Goal: Information Seeking & Learning: Check status

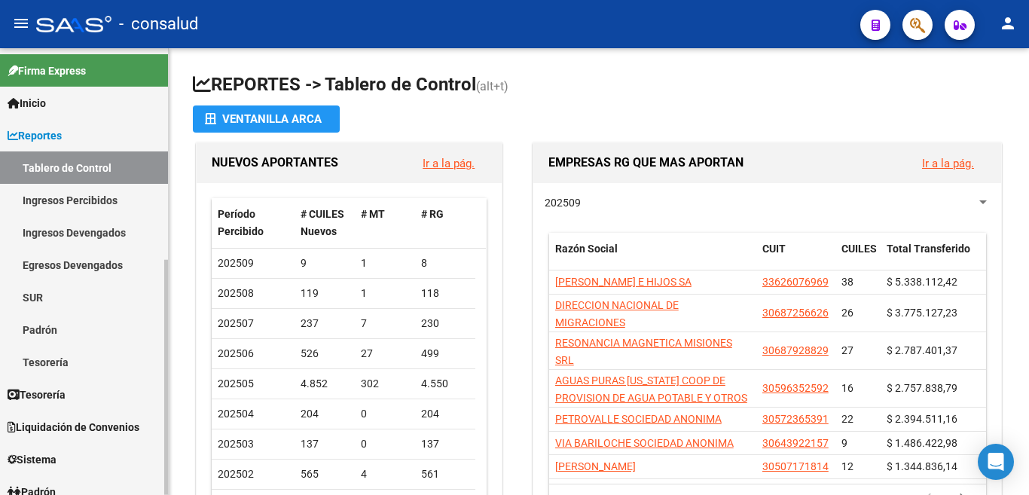
scroll to position [226, 0]
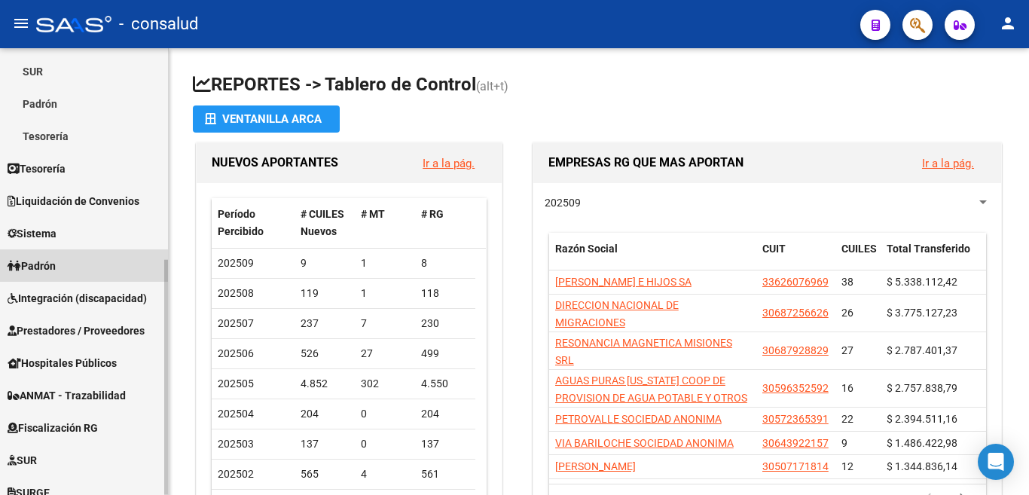
click at [32, 264] on span "Padrón" at bounding box center [32, 266] width 48 height 17
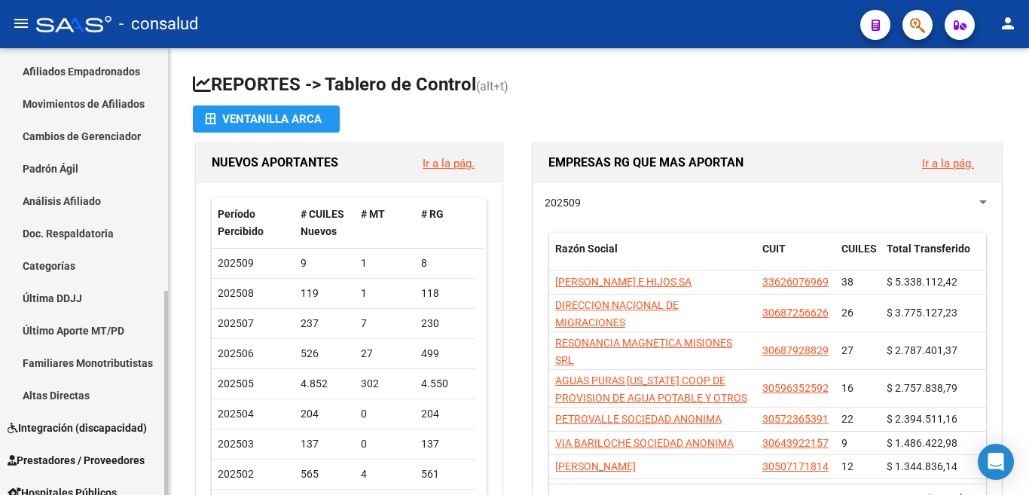
scroll to position [0, 0]
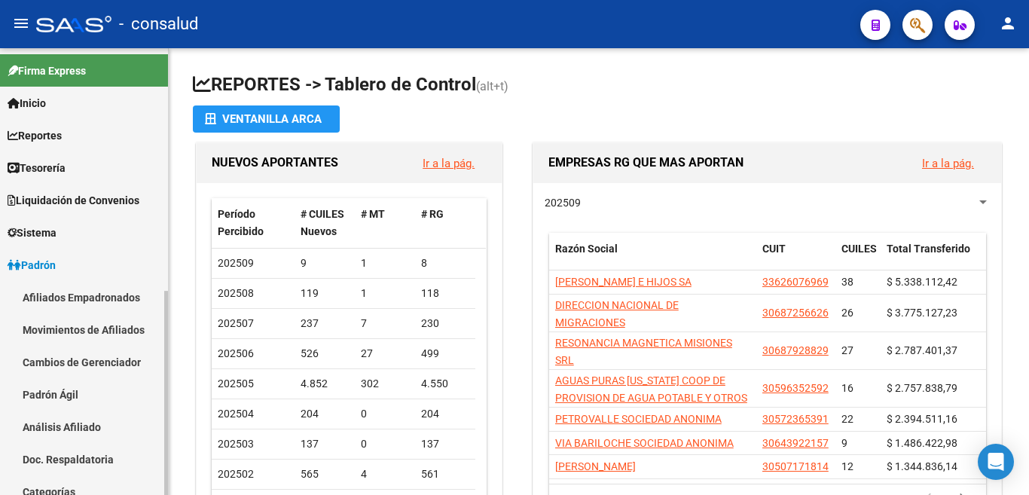
click at [71, 423] on link "Análisis Afiliado" at bounding box center [84, 426] width 168 height 32
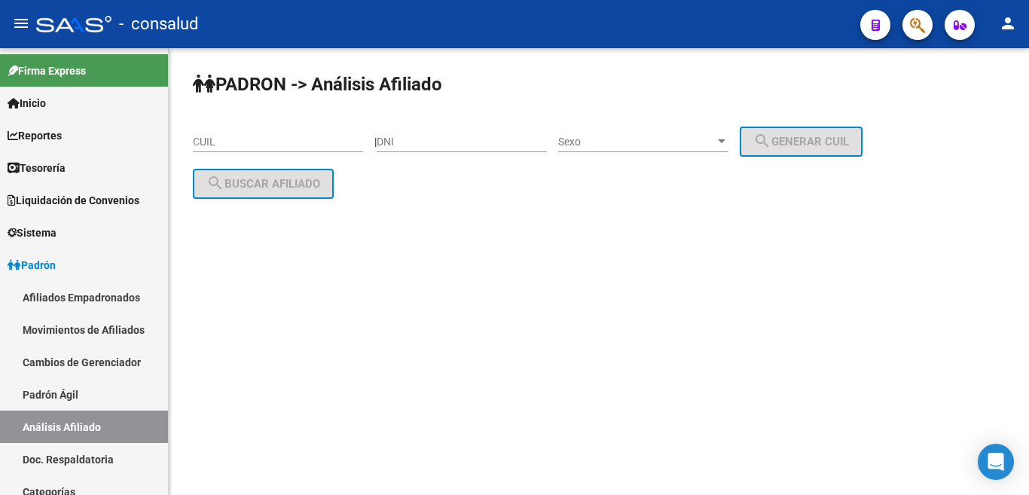
click at [229, 130] on div "CUIL" at bounding box center [278, 137] width 170 height 30
click at [209, 147] on input "CUIL" at bounding box center [278, 142] width 170 height 13
paste input "28-202220"
click at [191, 146] on div "PADRON -> Análisis Afiliado 28-202220 CUIL | DNI Sexo Sexo search Generar CUIL …" at bounding box center [599, 164] width 860 height 232
click at [191, 140] on div "PADRON -> Análisis Afiliado 28-202220 CUIL | DNI Sexo Sexo search Generar CUIL …" at bounding box center [599, 164] width 860 height 232
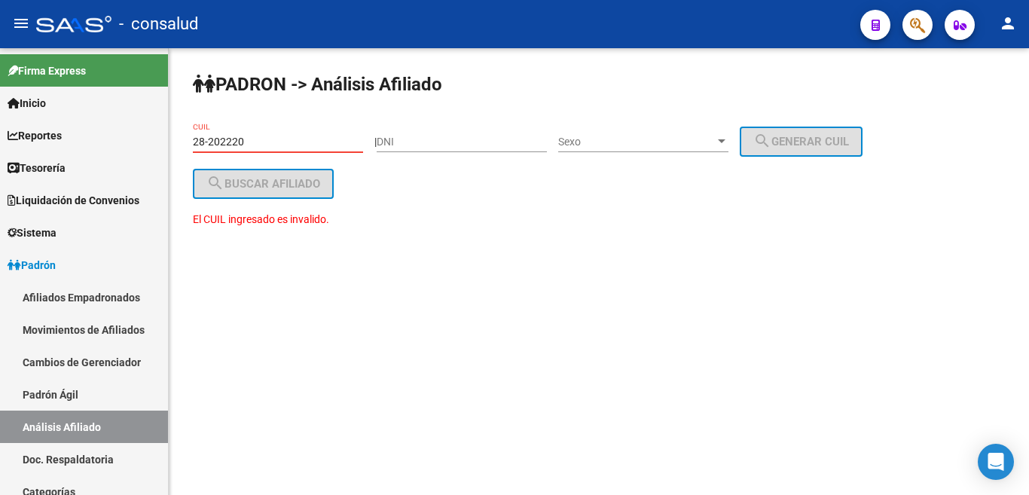
click at [203, 139] on input "28-202220" at bounding box center [278, 142] width 170 height 13
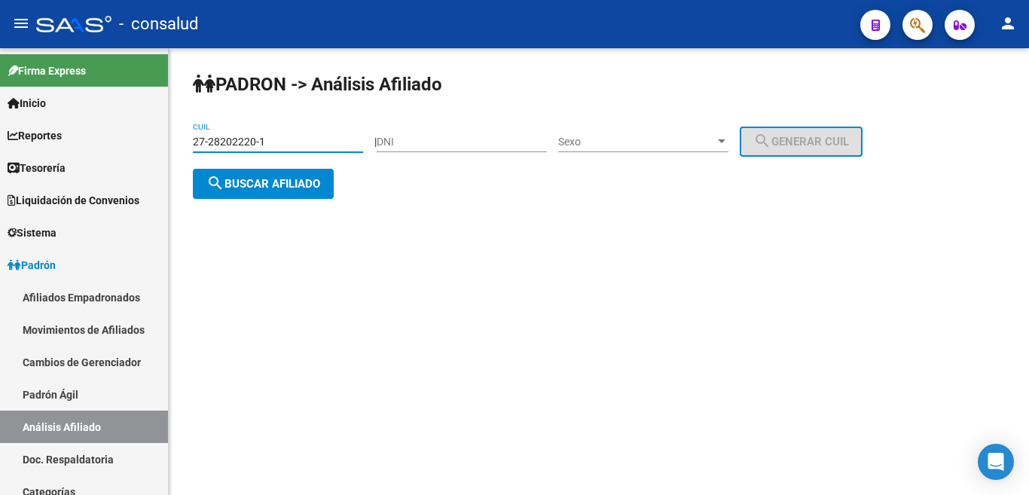
type input "27-28202220-1"
click at [250, 191] on button "search Buscar afiliado" at bounding box center [263, 184] width 141 height 30
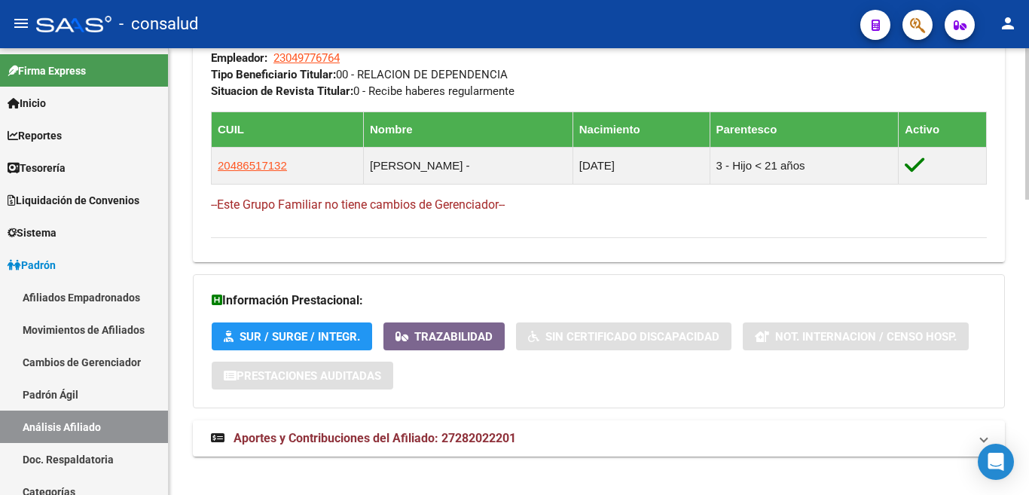
scroll to position [868, 0]
